Goal: Transaction & Acquisition: Purchase product/service

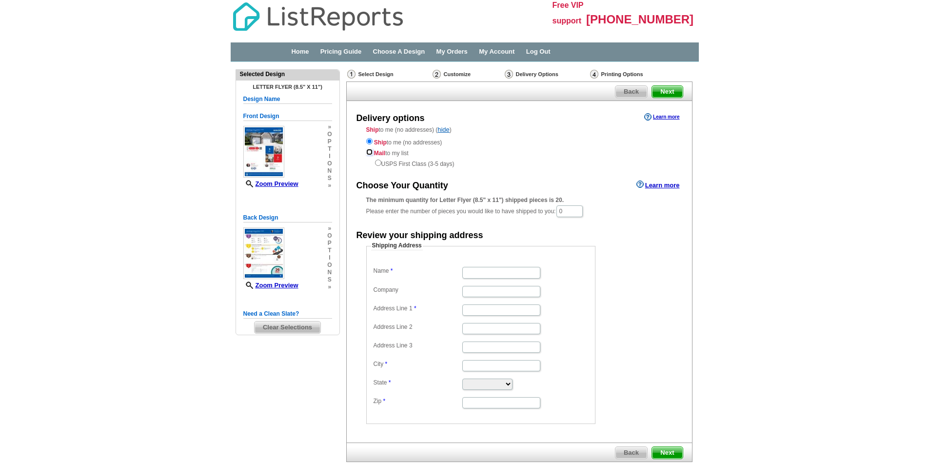
click at [370, 151] on input "radio" at bounding box center [369, 152] width 6 height 6
radio input "true"
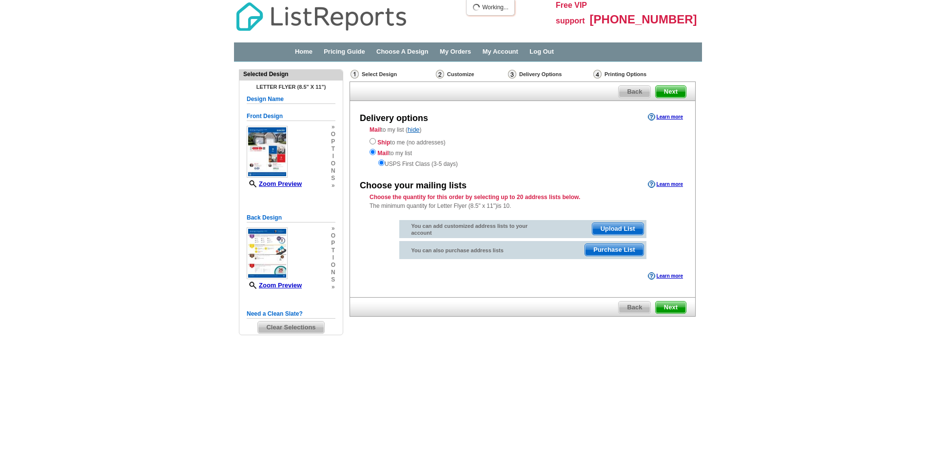
click at [378, 72] on div "Select Design" at bounding box center [392, 75] width 85 height 12
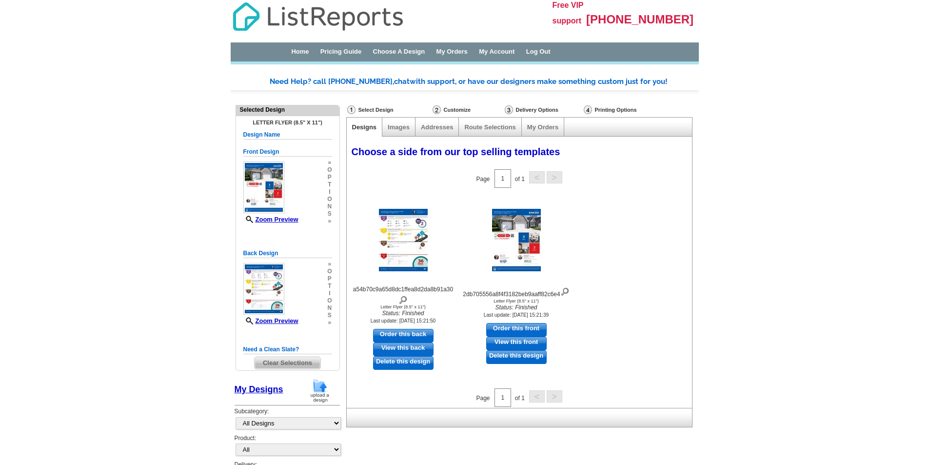
click at [458, 108] on div "Customize" at bounding box center [468, 110] width 72 height 10
click at [542, 109] on div "Delivery Options" at bounding box center [543, 111] width 79 height 12
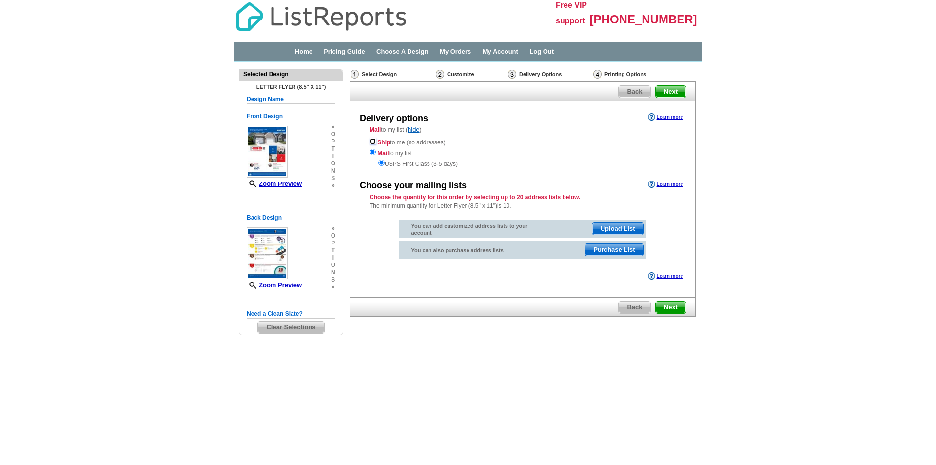
click at [373, 140] on input "radio" at bounding box center [373, 141] width 6 height 6
radio input "true"
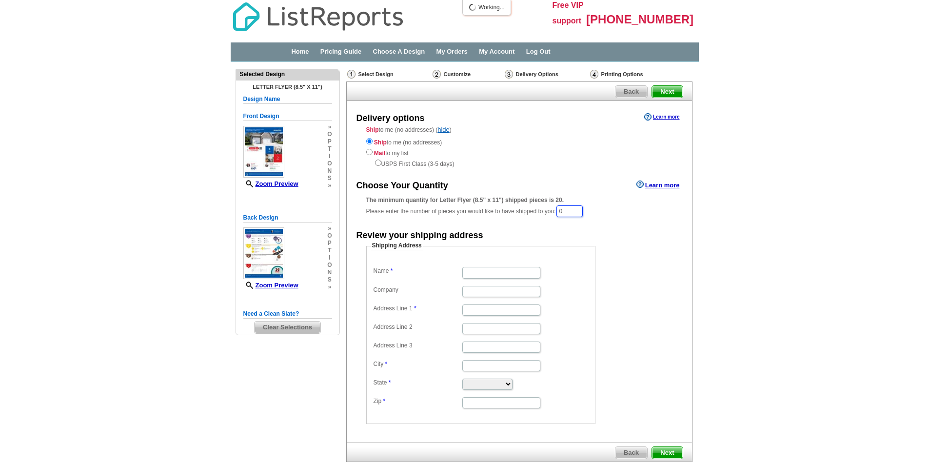
click at [578, 212] on input "0" at bounding box center [569, 211] width 26 height 12
type input "15"
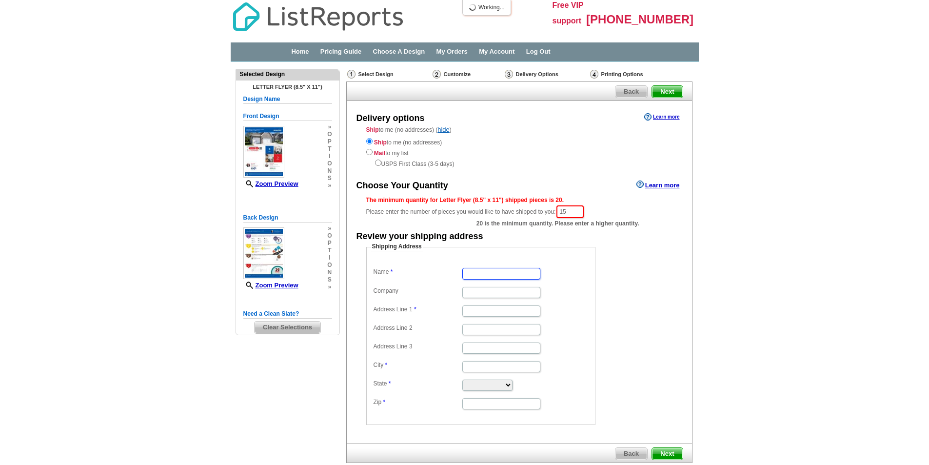
click at [489, 270] on input "Name" at bounding box center [501, 273] width 78 height 11
type input "Brett Young"
type input "eXp Realty"
type input "11920 Brookshire Pkwy"
type input "Carmel"
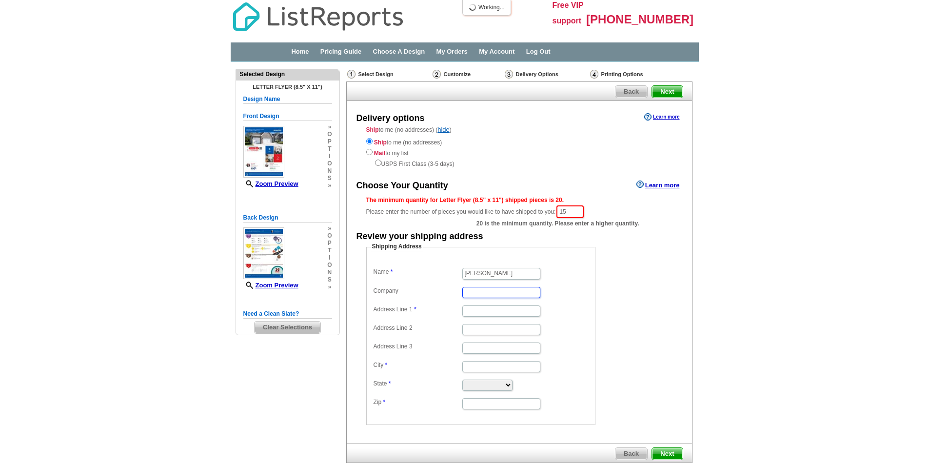
type input "Carmel"
select select "IN"
type input "46033"
click at [596, 311] on dd "Shipping Address Name Brett Young Company eXp Realty Address Line 1 11920 Brook…" at bounding box center [495, 333] width 259 height 182
click at [507, 296] on input "eXp Realty" at bounding box center [501, 292] width 78 height 11
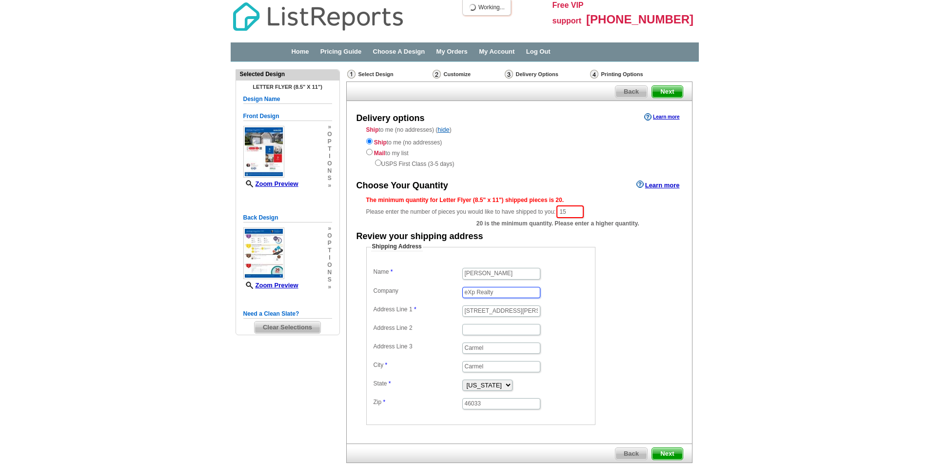
click at [507, 296] on input "eXp Realty" at bounding box center [501, 292] width 78 height 11
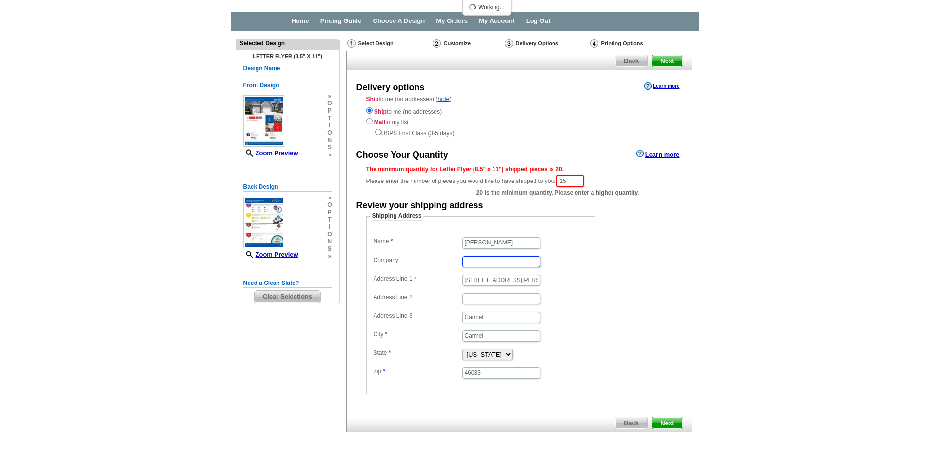
scroll to position [56, 0]
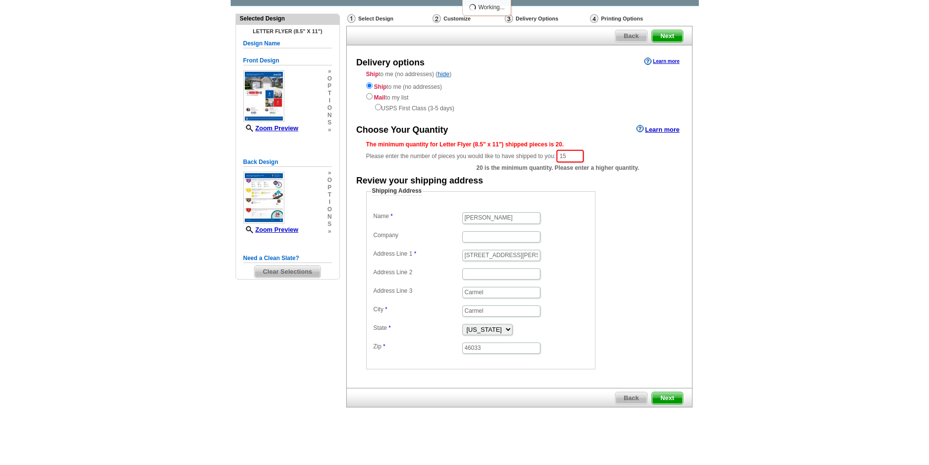
click at [664, 396] on span "Next" at bounding box center [667, 398] width 30 height 12
click at [571, 157] on input "15" at bounding box center [569, 156] width 27 height 13
type input "20"
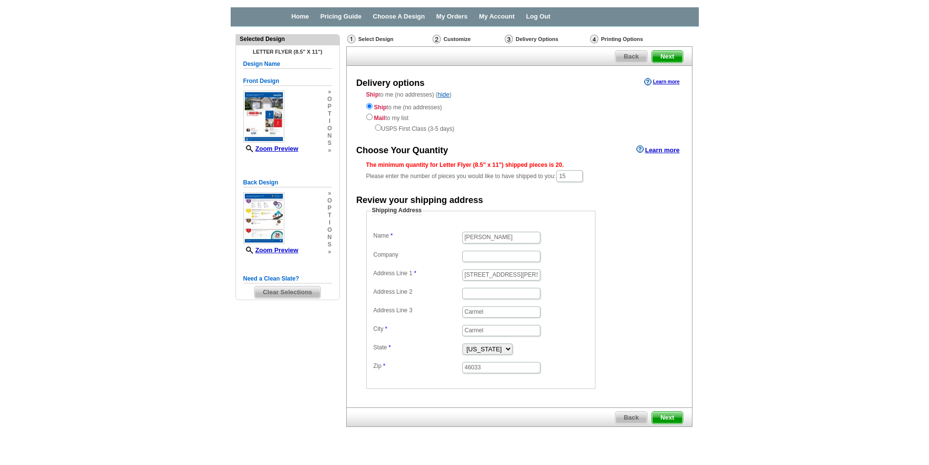
scroll to position [55, 0]
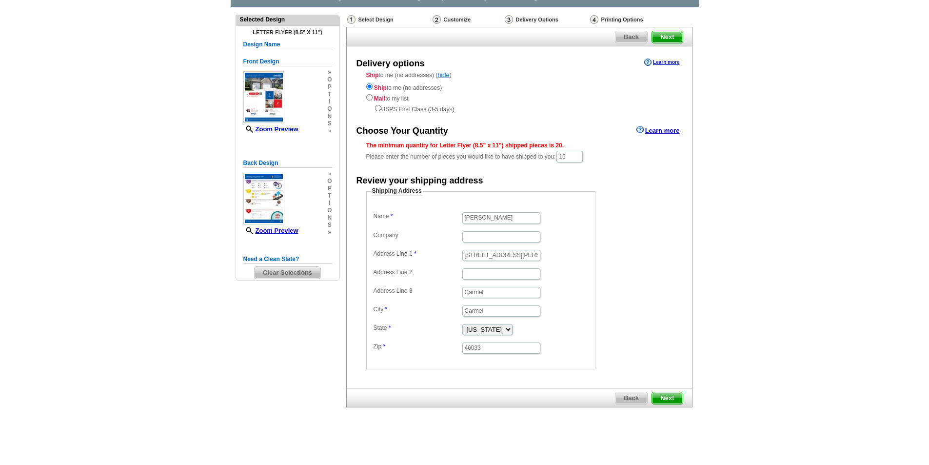
click at [670, 396] on span "Next" at bounding box center [667, 398] width 30 height 12
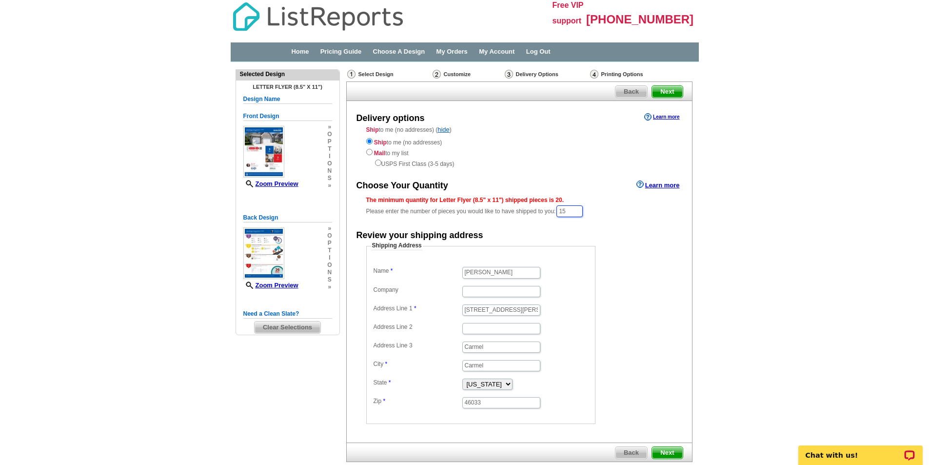
click at [580, 210] on input "15" at bounding box center [569, 211] width 26 height 12
type input "20"
click at [512, 271] on input "Brett Young" at bounding box center [501, 273] width 78 height 11
click at [470, 312] on input "11920 Brookshire Pkwy" at bounding box center [501, 310] width 78 height 11
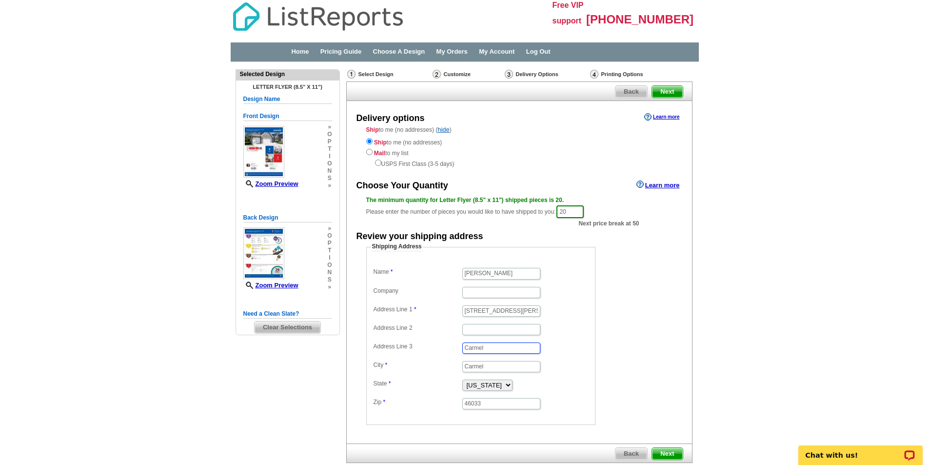
click at [484, 345] on input "Carmel" at bounding box center [501, 347] width 78 height 11
type input "C"
click at [668, 452] on span "Next" at bounding box center [667, 454] width 30 height 12
